Goal: Transaction & Acquisition: Purchase product/service

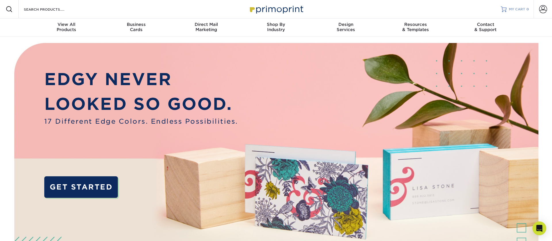
click at [511, 10] on span "MY CART" at bounding box center [517, 9] width 16 height 5
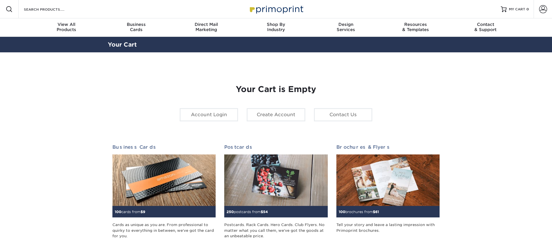
click at [505, 72] on section "YOUR CART Empty Cart Your Cart is Empty Account Login Create Account Contact Us…" at bounding box center [276, 181] width 552 height 259
click at [544, 9] on span at bounding box center [543, 9] width 8 height 8
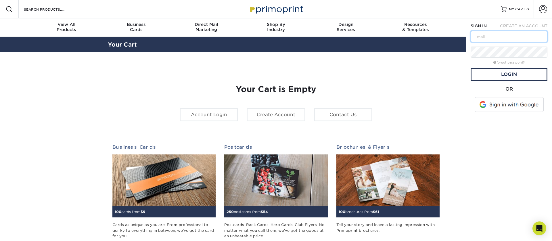
scroll to position [1, 0]
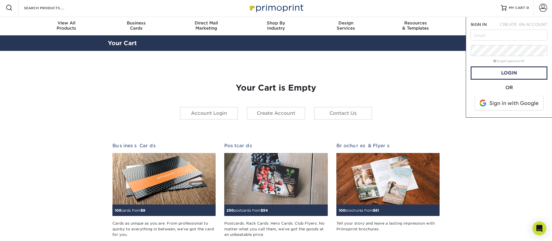
click at [499, 104] on span at bounding box center [509, 103] width 73 height 15
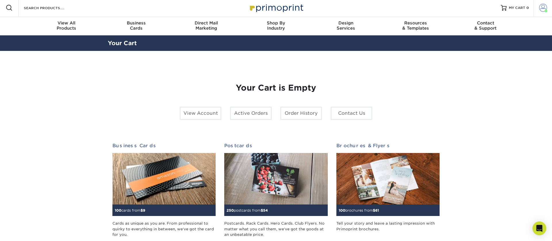
click at [545, 5] on span at bounding box center [543, 8] width 8 height 8
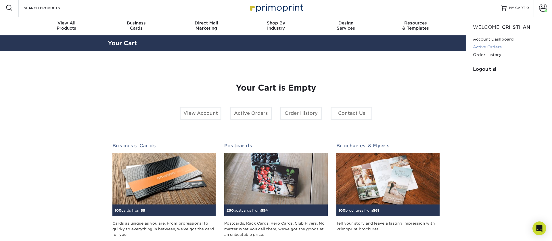
click at [481, 48] on link "Active Orders" at bounding box center [509, 47] width 72 height 8
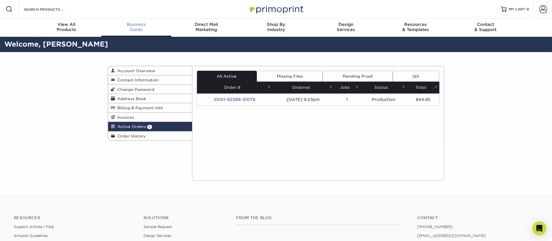
click at [138, 28] on div "Business Cards" at bounding box center [136, 27] width 70 height 10
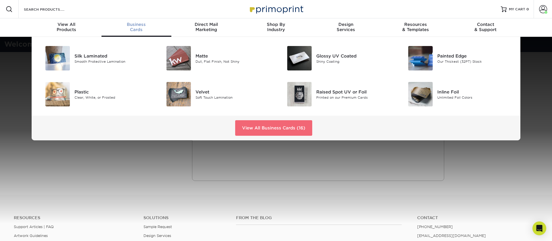
click at [262, 125] on link "View All Business Cards (16)" at bounding box center [273, 128] width 77 height 16
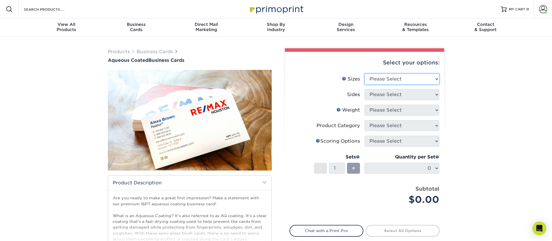
click at [383, 77] on select "Please Select 1.5" x 3.5" - Mini 1.75" x 3.5" - Mini 2" x 3" - Mini 2" x 3.5" -…" at bounding box center [402, 79] width 75 height 11
select select "2.00x3.50"
click at [365, 74] on select "Please Select 1.5" x 3.5" - Mini 1.75" x 3.5" - Mini 2" x 3" - Mini 2" x 3.5" -…" at bounding box center [402, 79] width 75 height 11
click at [390, 95] on select "Please Select Print Both Sides Print Front Only" at bounding box center [402, 94] width 75 height 11
select select "13abbda7-1d64-4f25-8bb2-c179b224825d"
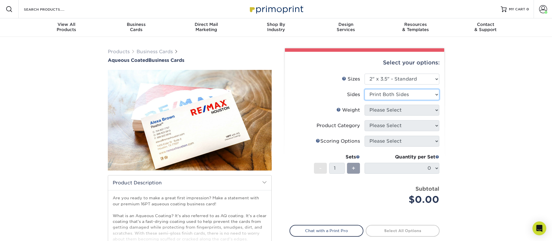
click at [365, 89] on select "Please Select Print Both Sides Print Front Only" at bounding box center [402, 94] width 75 height 11
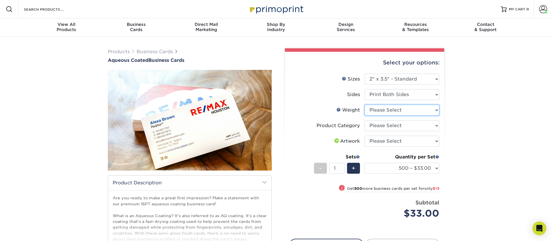
click at [391, 114] on select "Please Select 16PT" at bounding box center [402, 110] width 75 height 11
select select "16PT"
click at [365, 105] on select "Please Select 16PT" at bounding box center [402, 110] width 75 height 11
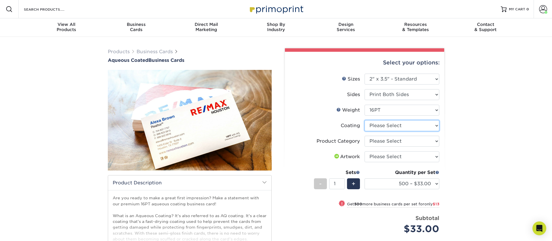
click at [392, 125] on select at bounding box center [402, 125] width 75 height 11
select select "d41dab50-ff65-4f4f-bb17-2afe4d36ae33"
click at [365, 120] on select at bounding box center [402, 125] width 75 height 11
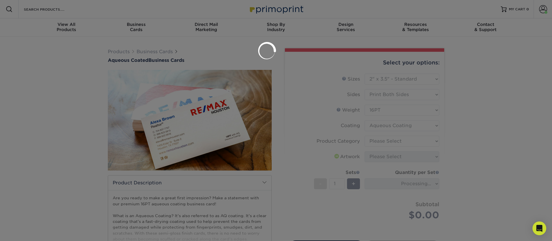
scroll to position [1, 0]
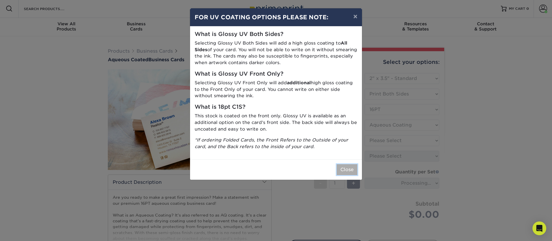
click at [349, 172] on button "Close" at bounding box center [347, 169] width 21 height 11
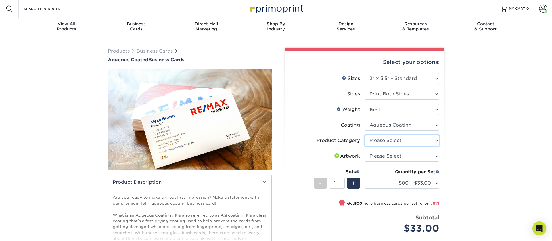
click at [386, 140] on select "Please Select Business Cards" at bounding box center [402, 140] width 75 height 11
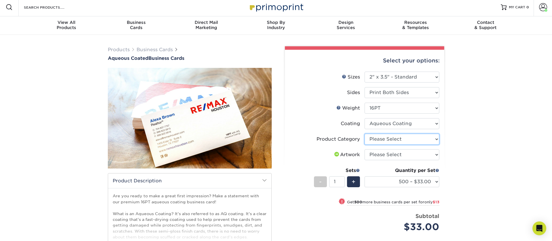
select select "3b5148f1-0588-4f88-a218-97bcfdce65c1"
click at [365, 134] on select "Please Select Business Cards" at bounding box center [402, 139] width 75 height 11
click at [384, 150] on select "Please Select I will upload files I need a design - $100" at bounding box center [402, 154] width 75 height 11
select select "upload"
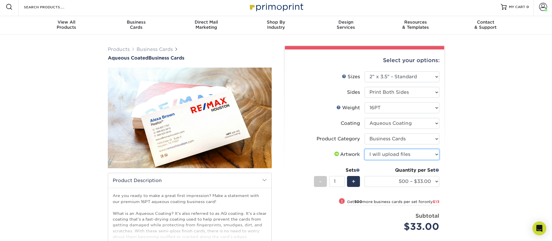
click at [365, 149] on select "Please Select I will upload files I need a design - $100" at bounding box center [402, 154] width 75 height 11
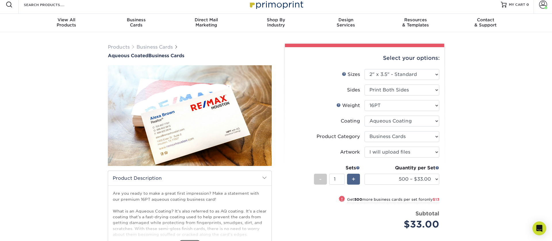
click at [360, 179] on div "+" at bounding box center [353, 179] width 13 height 11
type input "2"
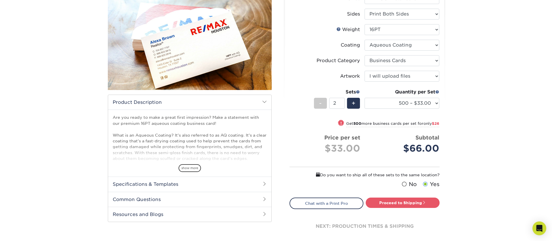
scroll to position [83, 0]
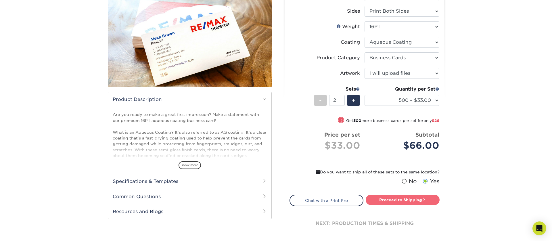
click at [395, 200] on link "Proceed to Shipping" at bounding box center [403, 200] width 74 height 10
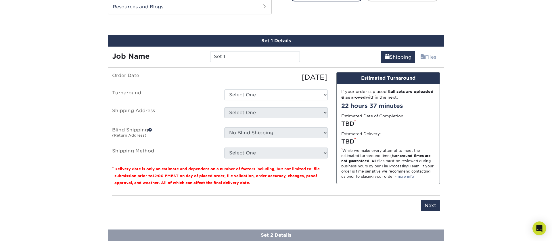
scroll to position [294, 0]
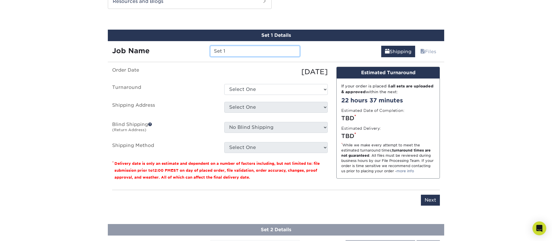
drag, startPoint x: 169, startPoint y: 45, endPoint x: 342, endPoint y: 35, distance: 173.1
click at [165, 45] on div "Job Name Set 1" at bounding box center [206, 49] width 196 height 16
drag, startPoint x: 215, startPoint y: 45, endPoint x: 149, endPoint y: 41, distance: 66.6
click at [149, 41] on div "Job Name Set 1" at bounding box center [206, 49] width 196 height 16
type input "Alejandro Lopez"
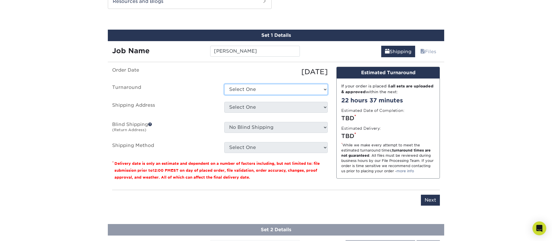
click at [249, 89] on select "Select One 2-4 Business Days 2 Day Next Business Day" at bounding box center [276, 89] width 104 height 11
select select "6247fa13-6ec4-4bd5-81ce-27fae4b5d043"
click at [224, 84] on select "Select One 2-4 Business Days 2 Day Next Business Day" at bounding box center [276, 89] width 104 height 11
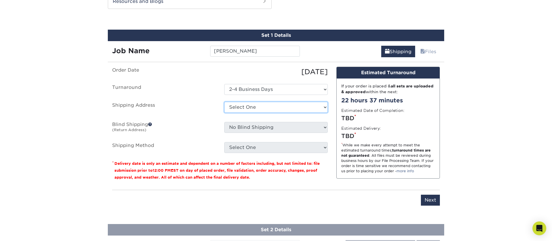
click at [247, 111] on select "Select One 176 S Mountain View Abraham Romero ACO GENERAL CONSTRUCTION Adrian M…" at bounding box center [276, 107] width 104 height 11
select select "279971"
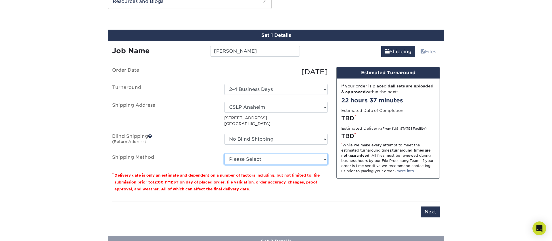
click at [257, 159] on select "Please Select Ground Shipping (+$14.96) 3 Day Shipping Service (+$15.34) 2 Day …" at bounding box center [276, 159] width 104 height 11
select select "03"
click at [224, 154] on select "Please Select Ground Shipping (+$14.96) 3 Day Shipping Service (+$15.34) 2 Day …" at bounding box center [276, 159] width 104 height 11
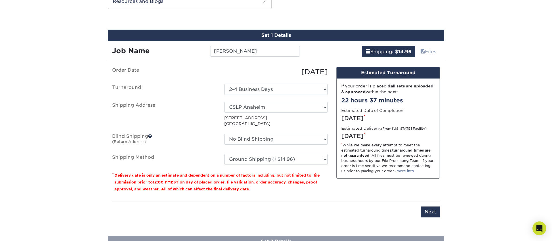
click at [351, 199] on div "You've choosen mailing services! If you have a csv address list please upload i…" at bounding box center [276, 146] width 328 height 158
click at [426, 210] on input "Next" at bounding box center [430, 211] width 19 height 11
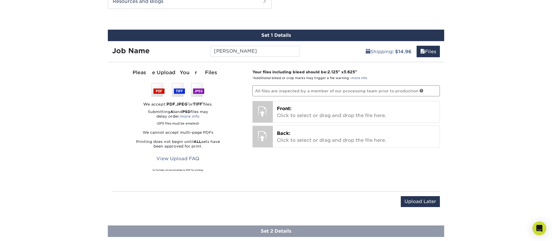
click at [325, 97] on div "Your files including bleed should be: 2.125 " x 3.625 " *Additional bleed or cr…" at bounding box center [346, 126] width 196 height 115
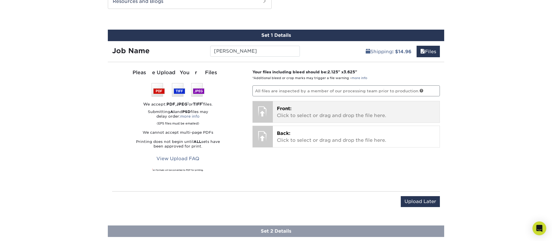
click at [322, 105] on p "Front: Click to select or drag and drop the file here." at bounding box center [356, 112] width 159 height 14
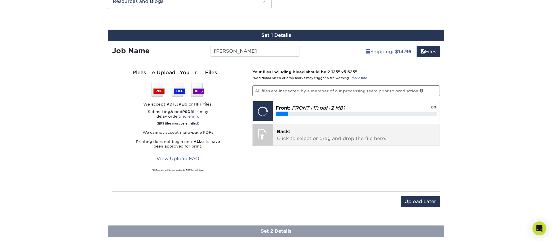
click at [328, 133] on p "Back: Click to select or drag and drop the file here." at bounding box center [356, 135] width 159 height 14
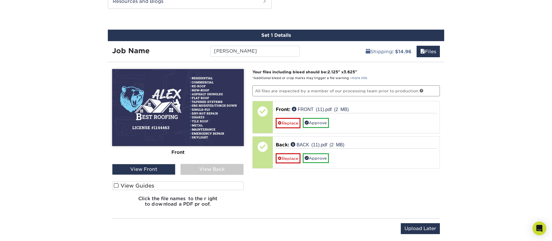
click at [201, 173] on div "View Back" at bounding box center [212, 169] width 63 height 11
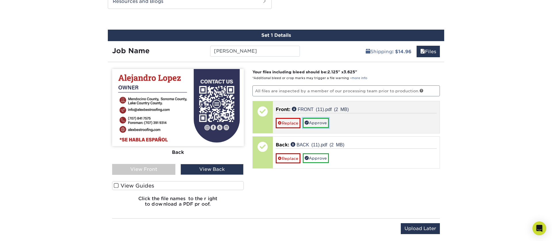
click at [317, 122] on link "Approve" at bounding box center [316, 123] width 26 height 10
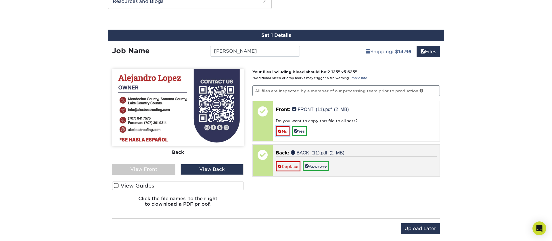
click at [287, 131] on link "No" at bounding box center [283, 131] width 14 height 10
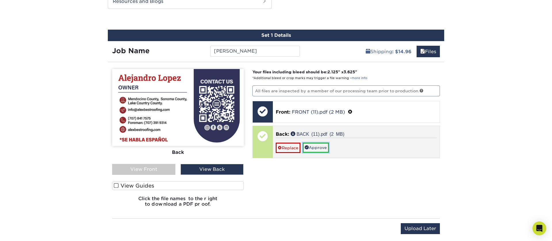
click at [311, 147] on link "Approve" at bounding box center [316, 148] width 26 height 10
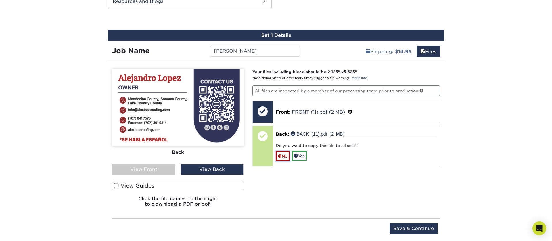
click at [282, 158] on link "No" at bounding box center [283, 156] width 14 height 10
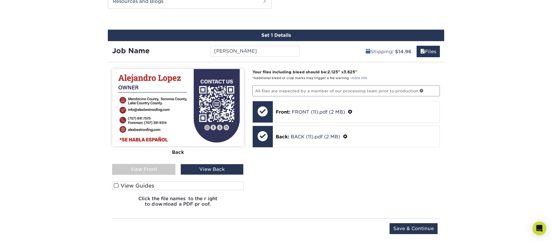
scroll to position [296, 0]
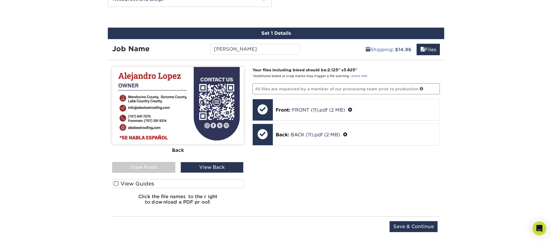
click at [152, 166] on div "View Front" at bounding box center [143, 167] width 63 height 11
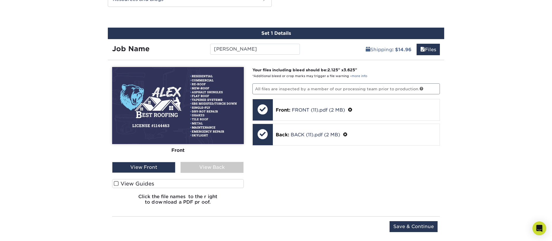
click at [206, 167] on div "View Back" at bounding box center [212, 167] width 63 height 11
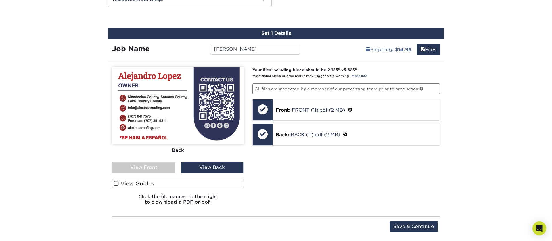
click at [162, 166] on div "View Front" at bounding box center [143, 167] width 63 height 11
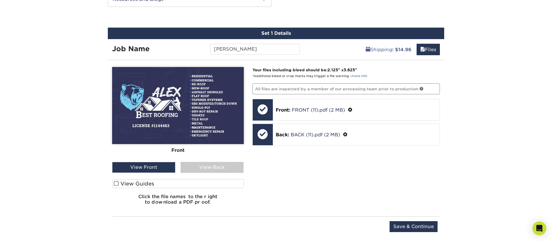
click at [212, 168] on div "View Back" at bounding box center [212, 167] width 63 height 11
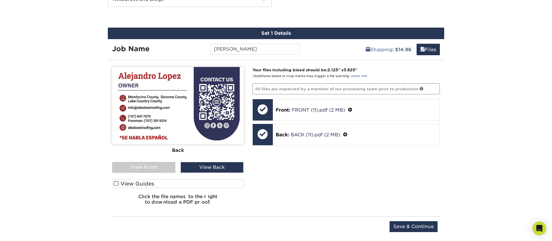
click at [172, 168] on div "View Front" at bounding box center [143, 167] width 63 height 11
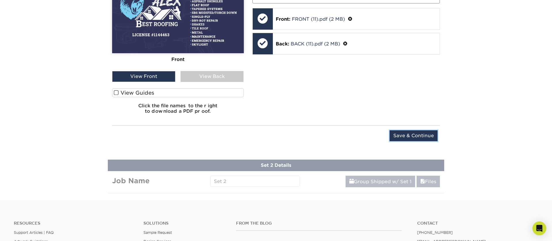
click at [419, 133] on input "Save & Continue" at bounding box center [414, 135] width 48 height 11
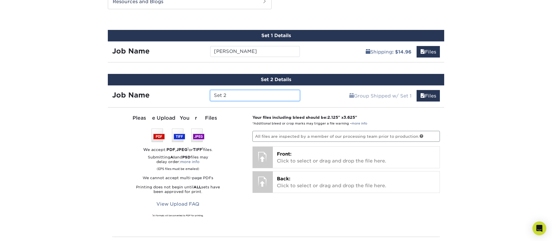
scroll to position [283, 0]
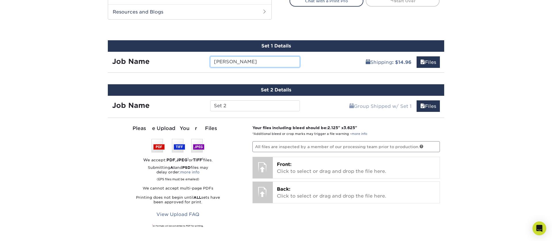
drag, startPoint x: 265, startPoint y: 60, endPoint x: 167, endPoint y: 60, distance: 97.8
click at [164, 60] on div "Job Name Alejandro Lopez" at bounding box center [206, 61] width 196 height 11
type input "Severino"
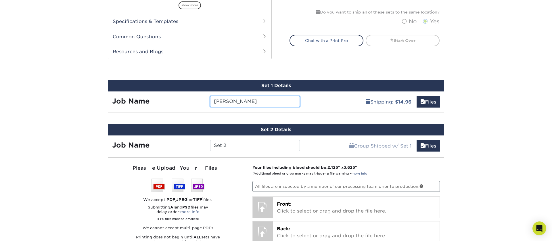
scroll to position [254, 0]
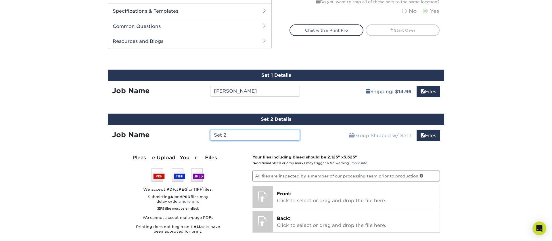
drag, startPoint x: 221, startPoint y: 136, endPoint x: 172, endPoint y: 129, distance: 49.9
click at [172, 130] on div "Job Name Set 2" at bounding box center [206, 135] width 196 height 11
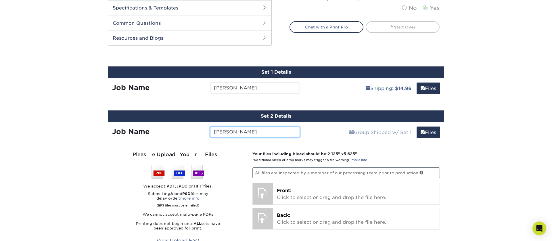
type input "Severino Perez"
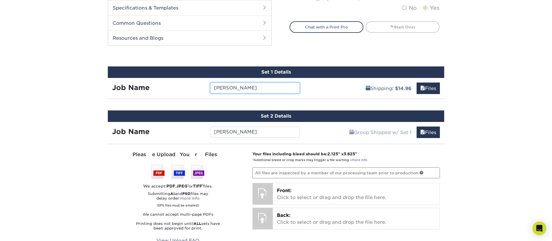
scroll to position [255, 0]
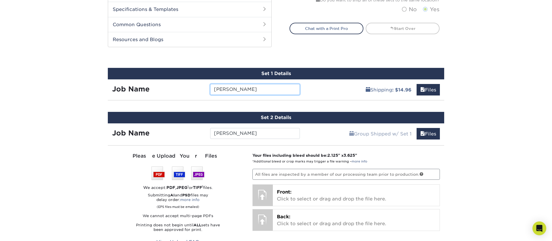
drag, startPoint x: 246, startPoint y: 89, endPoint x: 183, endPoint y: 86, distance: 62.2
click at [183, 86] on div "Job Name Severino" at bounding box center [206, 89] width 196 height 11
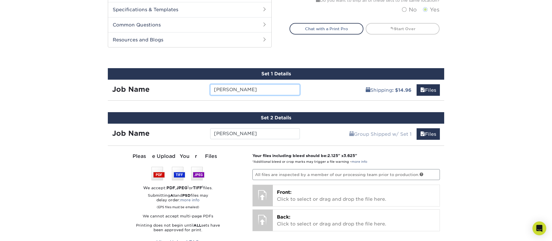
type input "Alejandro Lopez"
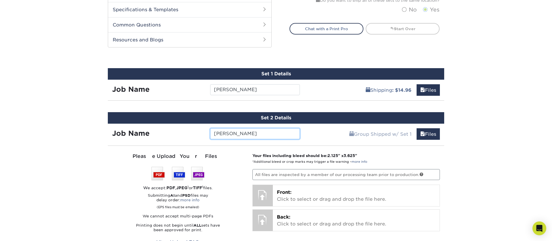
click at [267, 136] on input "Severino Perez" at bounding box center [254, 133] width 89 height 11
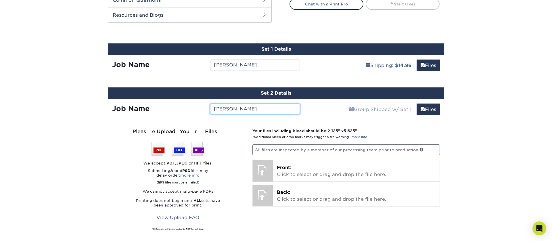
scroll to position [290, 0]
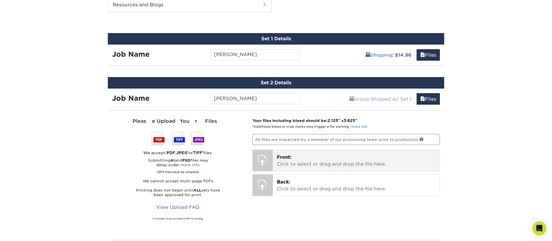
click at [281, 162] on p "Front: Click to select or drag and drop the file here." at bounding box center [356, 161] width 159 height 14
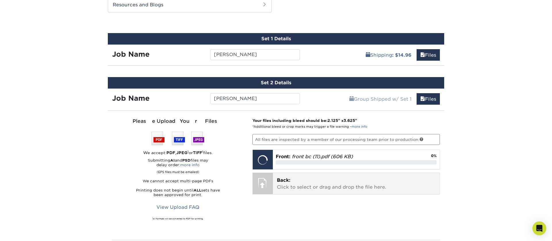
click at [311, 179] on p "Back: Click to select or drag and drop the file here." at bounding box center [356, 184] width 159 height 14
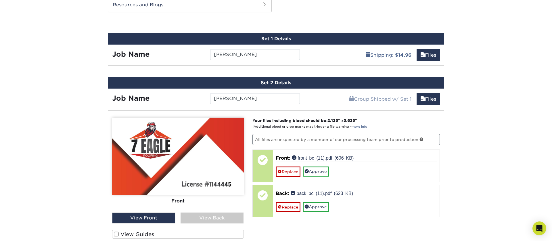
click at [208, 214] on div "View Back" at bounding box center [212, 217] width 63 height 11
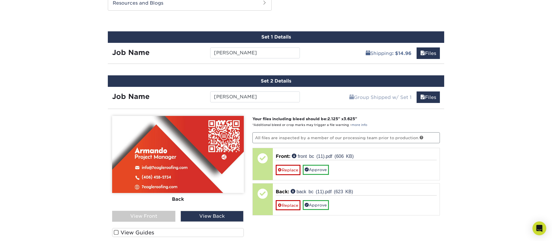
scroll to position [291, 0]
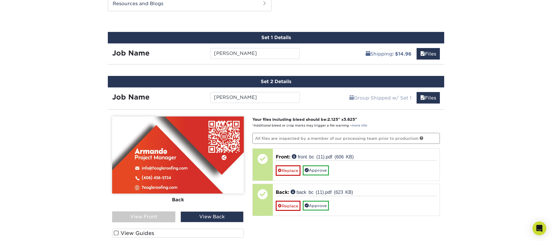
click at [158, 216] on div "View Front" at bounding box center [143, 216] width 63 height 11
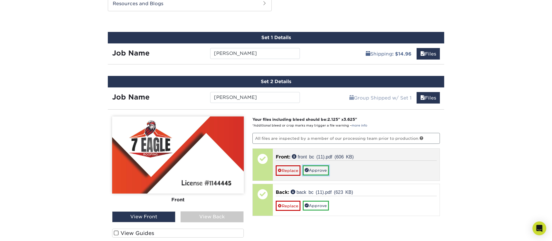
click at [315, 169] on link "Approve" at bounding box center [316, 170] width 26 height 10
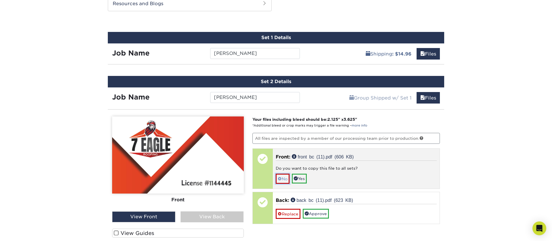
click at [282, 180] on link "No" at bounding box center [283, 179] width 14 height 10
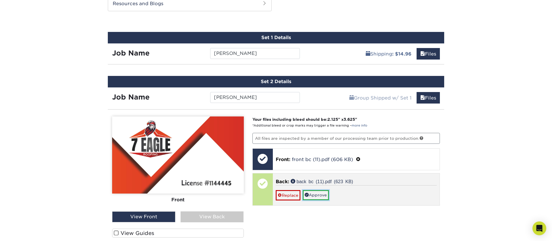
drag, startPoint x: 317, startPoint y: 198, endPoint x: 299, endPoint y: 203, distance: 18.8
click at [317, 198] on link "Approve" at bounding box center [316, 195] width 26 height 10
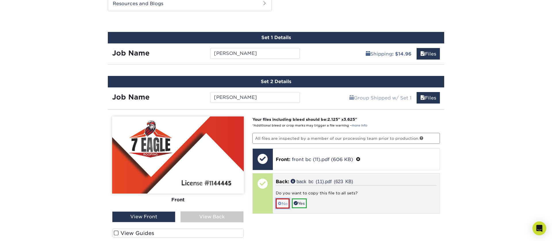
click at [286, 204] on link "No" at bounding box center [283, 203] width 14 height 10
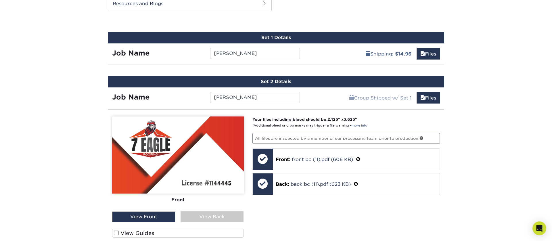
click at [202, 215] on div "View Back" at bounding box center [212, 216] width 63 height 11
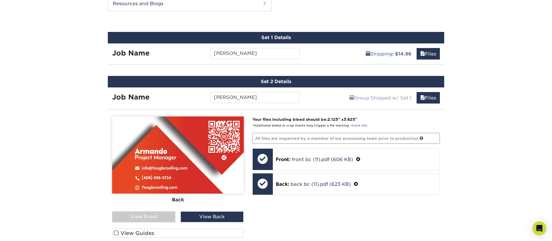
click at [168, 220] on div "View Front" at bounding box center [143, 216] width 63 height 11
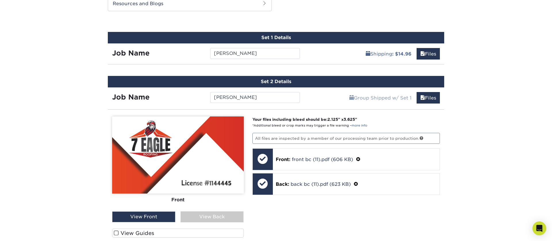
drag, startPoint x: 204, startPoint y: 220, endPoint x: 191, endPoint y: 220, distance: 12.1
click at [201, 220] on div "View Back" at bounding box center [212, 216] width 63 height 11
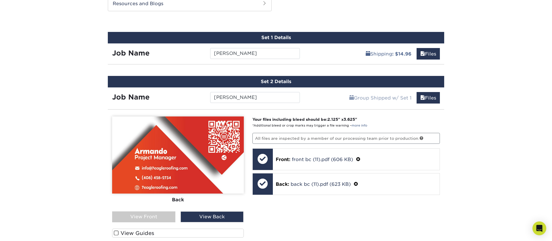
drag, startPoint x: 155, startPoint y: 216, endPoint x: 240, endPoint y: 206, distance: 85.7
click at [155, 216] on div "View Front" at bounding box center [143, 216] width 63 height 11
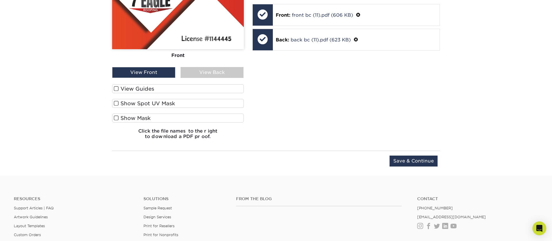
scroll to position [411, 0]
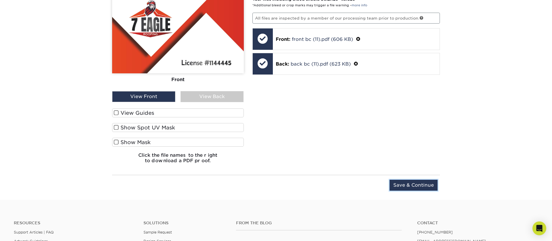
click at [425, 189] on input "Save & Continue" at bounding box center [414, 185] width 48 height 11
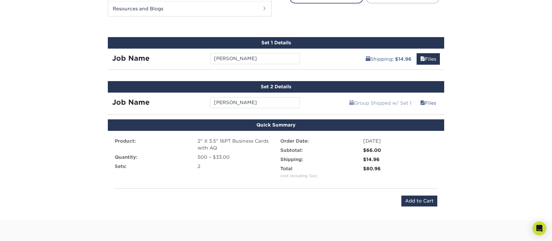
scroll to position [295, 0]
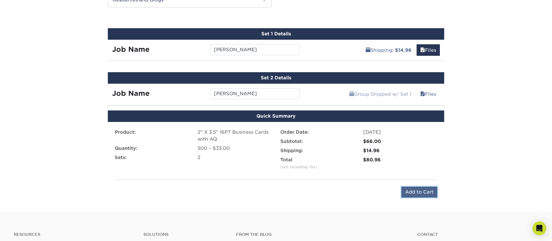
click at [417, 193] on input "Add to Cart" at bounding box center [419, 192] width 36 height 11
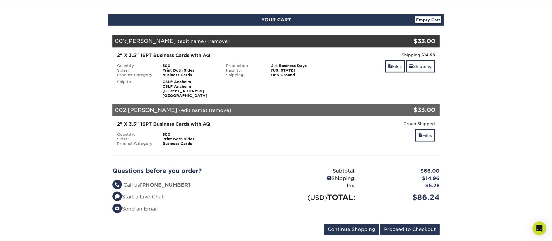
scroll to position [54, 0]
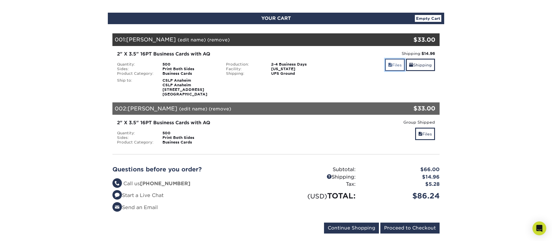
click at [395, 68] on link "Files" at bounding box center [395, 65] width 20 height 12
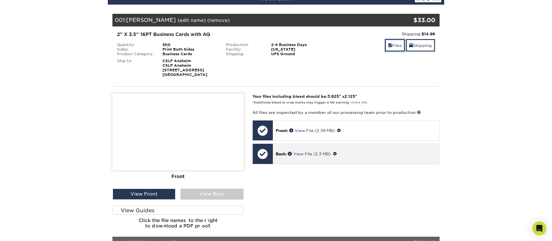
scroll to position [107, 0]
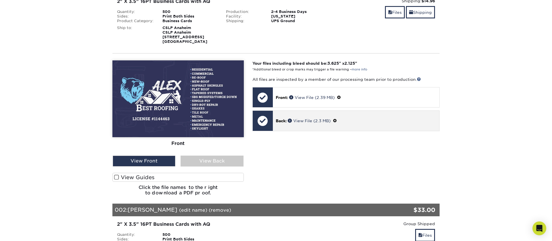
click at [302, 126] on div "Back: View File (2.3 MB)" at bounding box center [356, 121] width 166 height 20
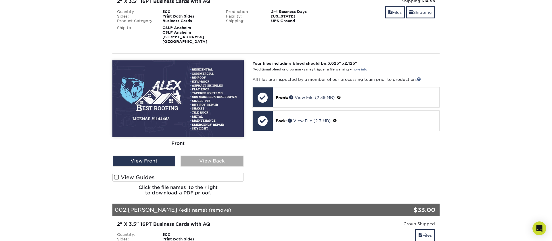
click at [222, 163] on div "View Back" at bounding box center [212, 161] width 63 height 11
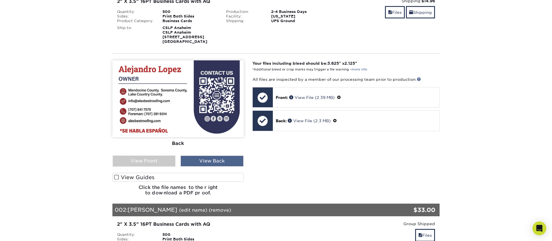
scroll to position [111, 0]
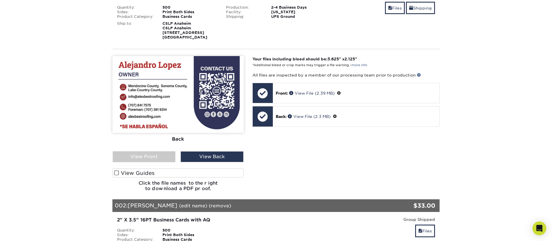
click at [152, 163] on div "Front Back" at bounding box center [177, 126] width 131 height 140
click at [156, 156] on div "View Front" at bounding box center [144, 156] width 63 height 11
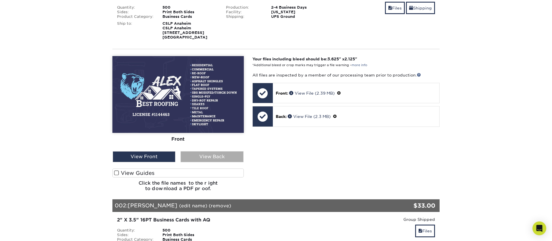
click at [205, 158] on div "View Back" at bounding box center [212, 156] width 63 height 11
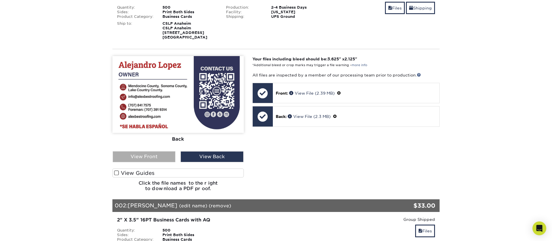
scroll to position [110, 0]
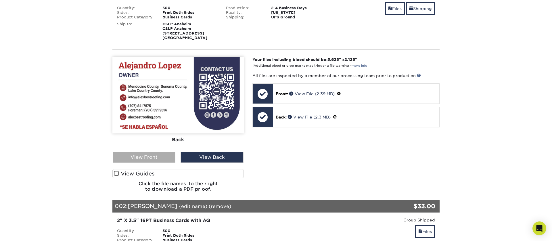
click at [158, 158] on div "View Front" at bounding box center [144, 157] width 63 height 11
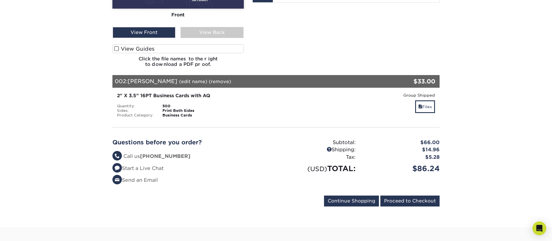
scroll to position [237, 0]
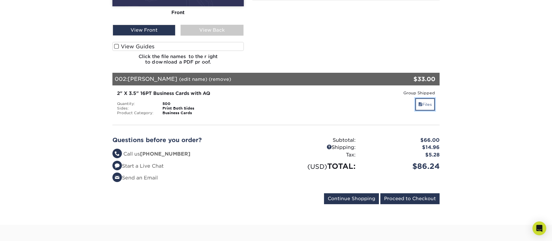
click at [424, 103] on link "Files" at bounding box center [425, 104] width 20 height 12
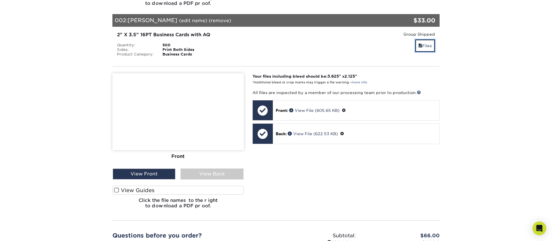
scroll to position [308, 0]
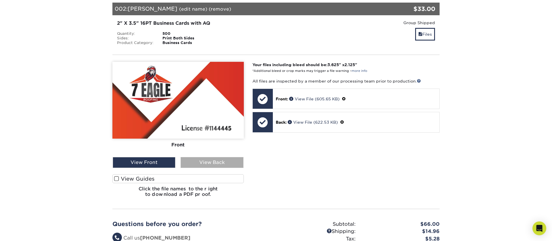
click at [229, 160] on div "View Back" at bounding box center [212, 162] width 63 height 11
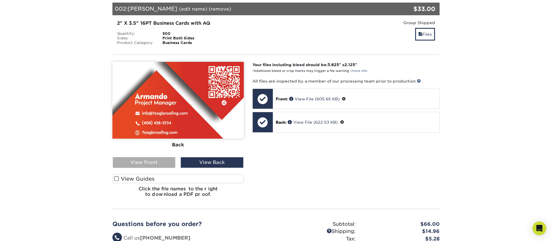
click at [172, 167] on div "View Front" at bounding box center [144, 162] width 63 height 11
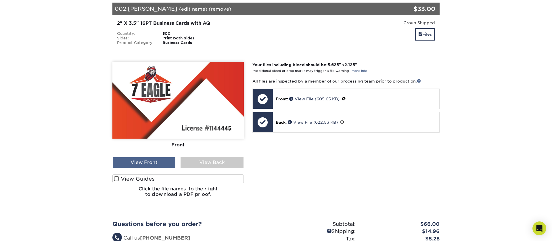
scroll to position [307, 0]
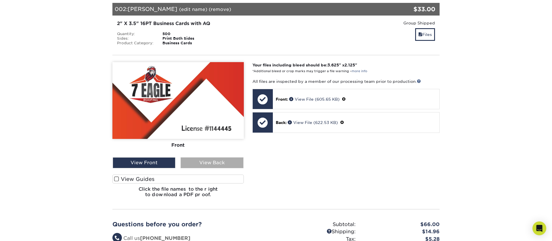
drag, startPoint x: 198, startPoint y: 169, endPoint x: 198, endPoint y: 165, distance: 4.1
click at [198, 169] on div "Front Back" at bounding box center [177, 132] width 131 height 140
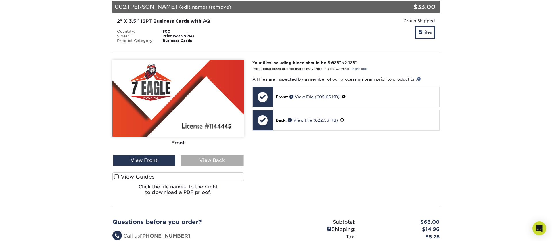
click at [199, 161] on div "View Back" at bounding box center [212, 160] width 63 height 11
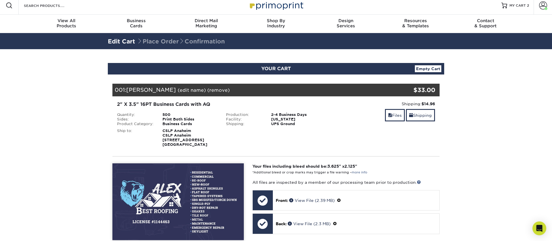
scroll to position [0, 0]
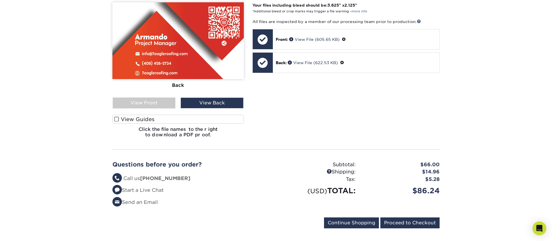
click at [422, 227] on input "Proceed to Checkout" at bounding box center [409, 223] width 59 height 11
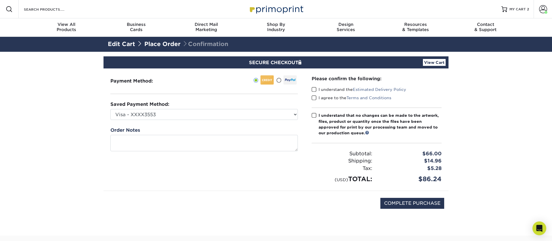
click at [315, 89] on span at bounding box center [314, 89] width 5 height 5
click at [0, 0] on input "I understand the Estimated Delivery Policy" at bounding box center [0, 0] width 0 height 0
click at [315, 99] on span at bounding box center [314, 97] width 5 height 5
click at [0, 0] on input "I agree to the Terms and Conditions" at bounding box center [0, 0] width 0 height 0
click at [314, 116] on span at bounding box center [314, 115] width 5 height 5
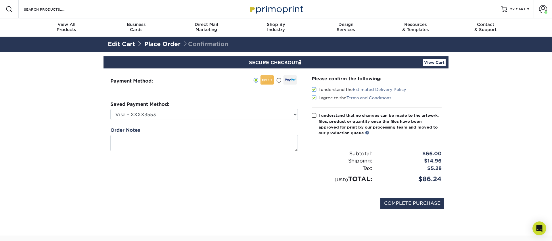
click at [0, 0] on input "I understand that no changes can be made to the artwork, files, product or quan…" at bounding box center [0, 0] width 0 height 0
drag, startPoint x: 411, startPoint y: 202, endPoint x: 407, endPoint y: 202, distance: 3.5
click at [411, 202] on input "COMPLETE PURCHASE" at bounding box center [412, 203] width 64 height 11
type input "PROCESSING, PLEASE WAIT..."
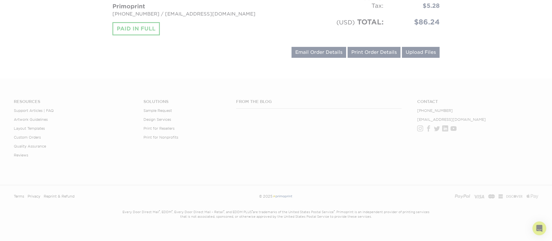
scroll to position [351, 0]
